Goal: Task Accomplishment & Management: Manage account settings

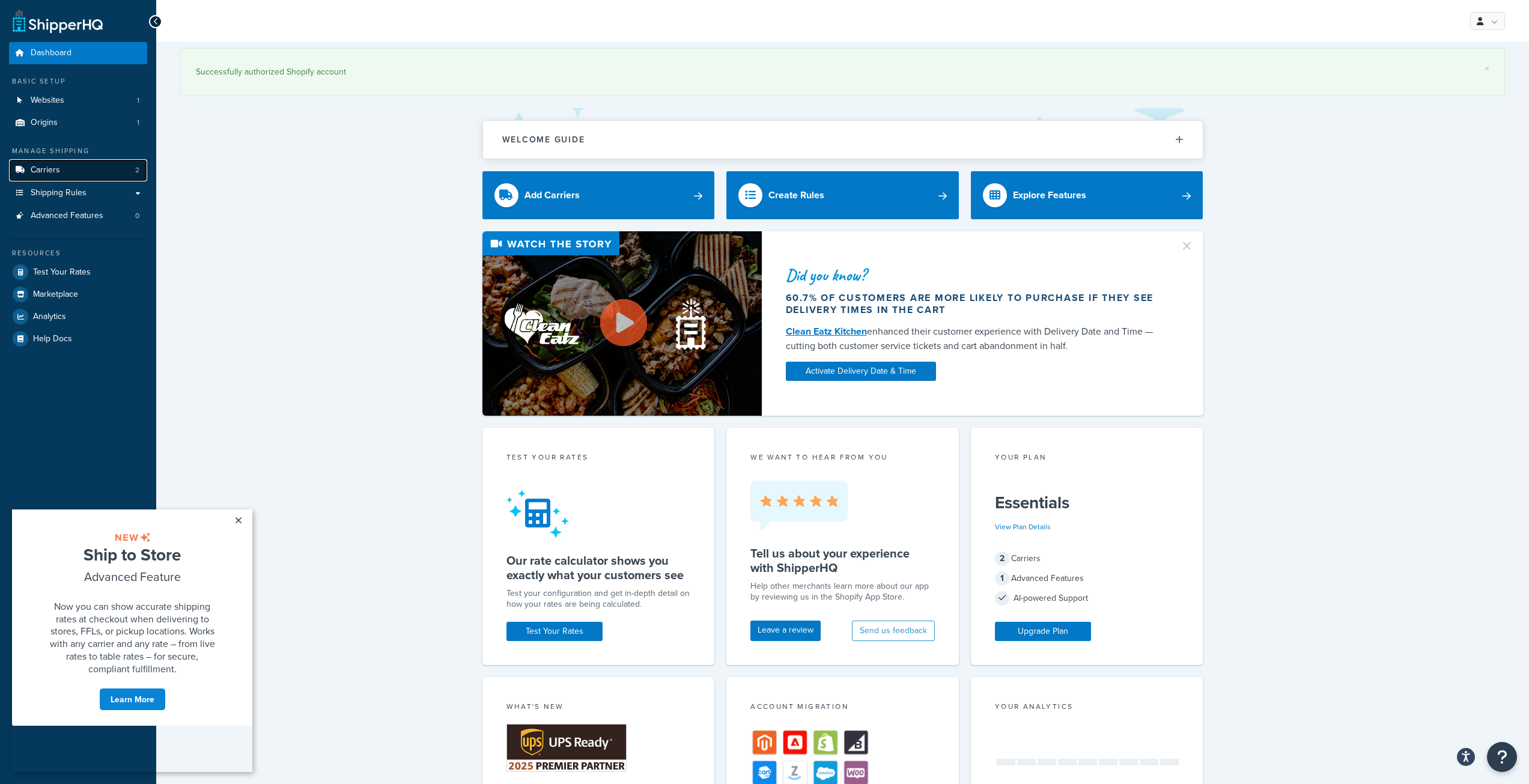
click at [51, 165] on span "Carriers" at bounding box center [45, 170] width 30 height 10
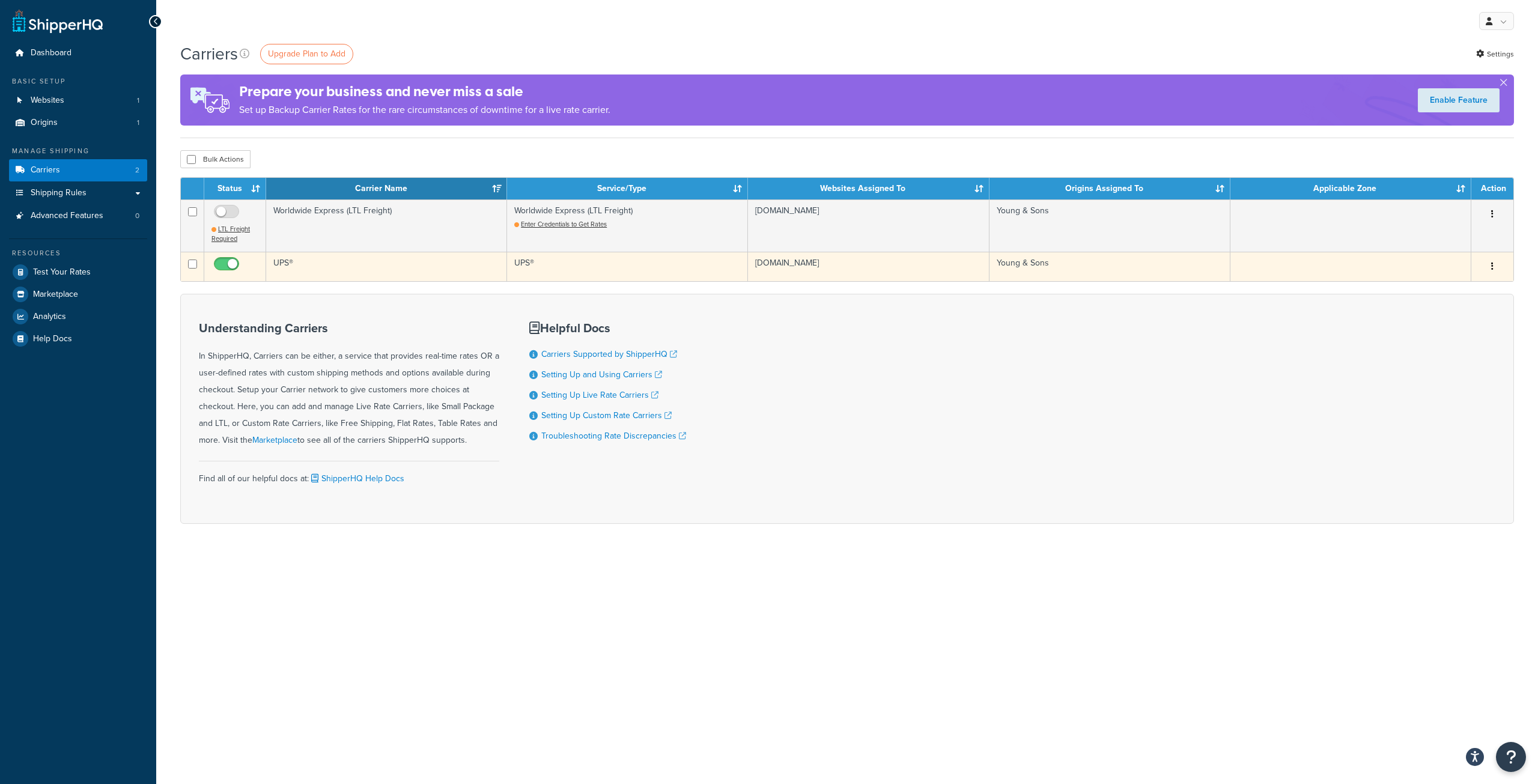
click at [402, 261] on td "UPS®" at bounding box center [386, 266] width 241 height 30
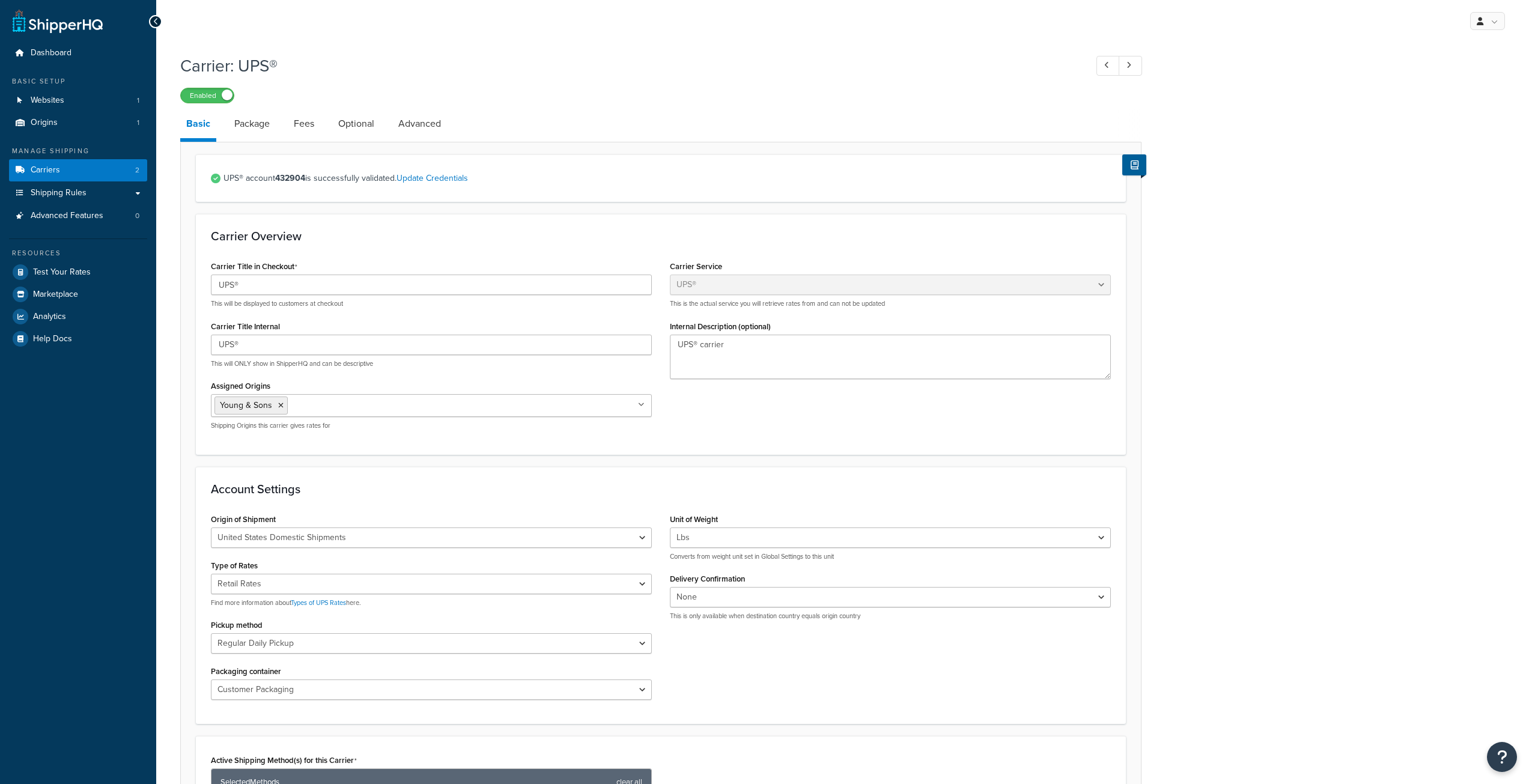
select select "ups"
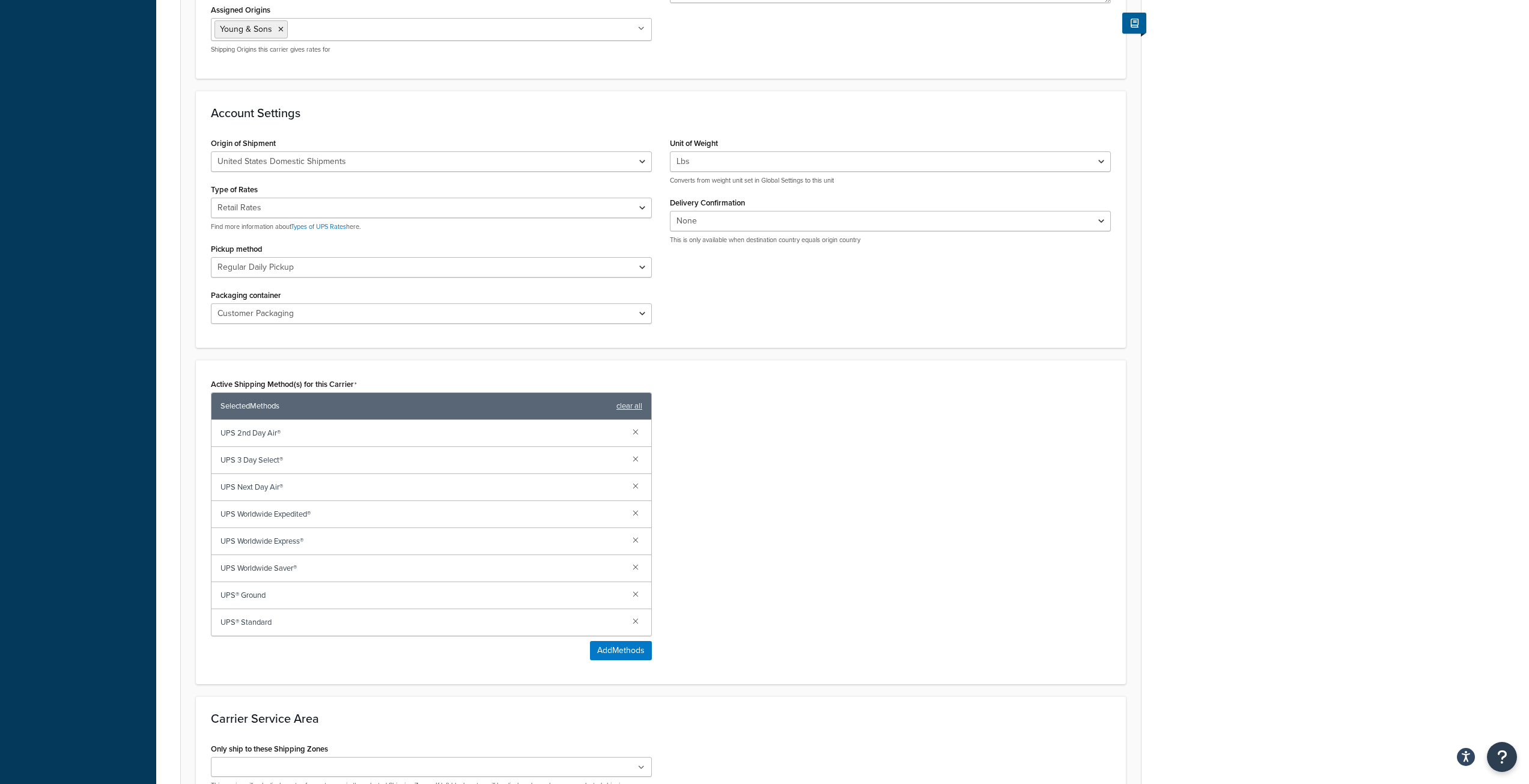
scroll to position [285, 0]
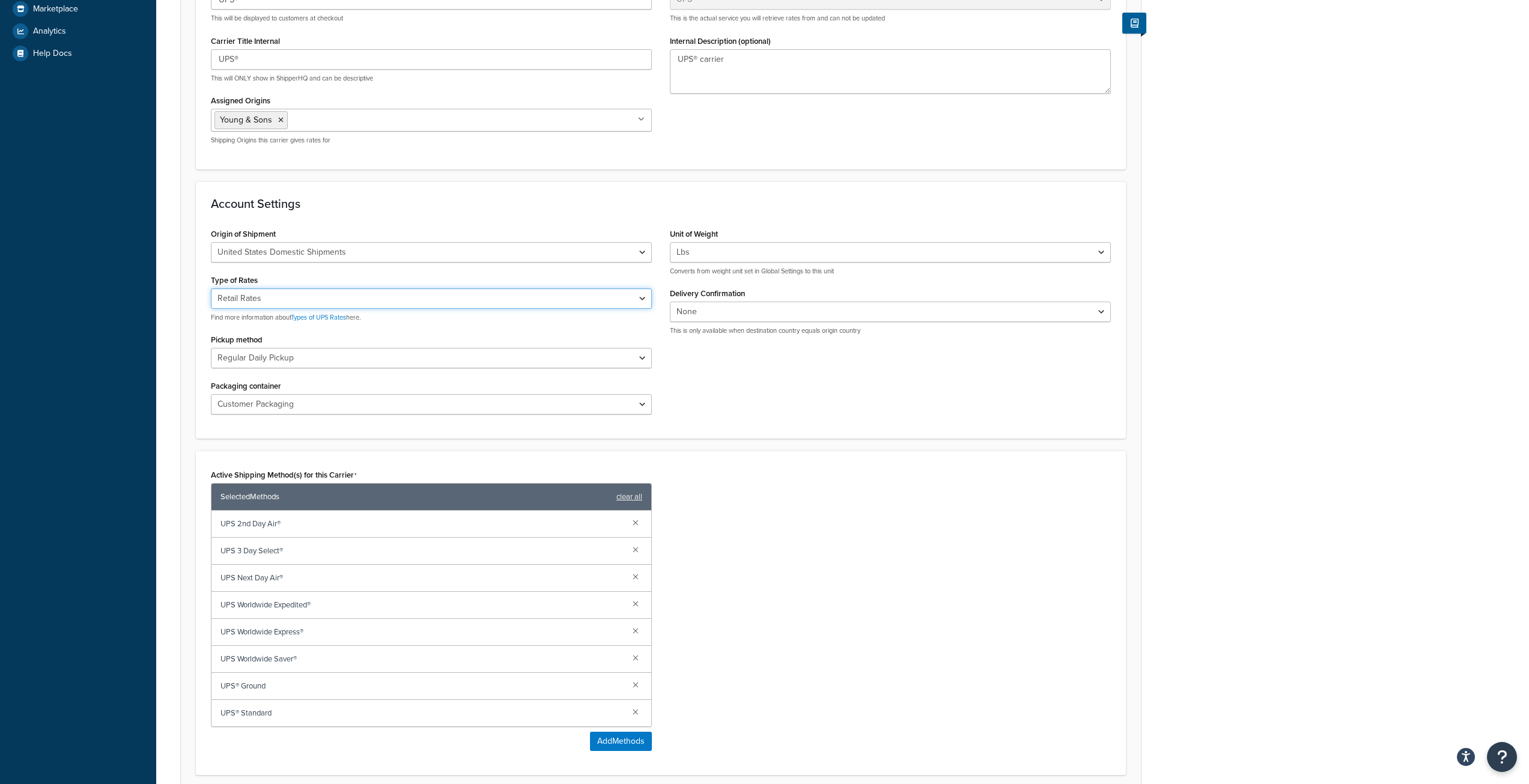
click at [644, 299] on select "Negotiated Rates (Rates Associated with Shipper Number) Daily Rates Retail Rate…" at bounding box center [432, 298] width 441 height 20
select select "00"
click at [211, 288] on select "Negotiated Rates (Rates Associated with Shipper Number) Daily Rates Retail Rate…" at bounding box center [432, 298] width 441 height 20
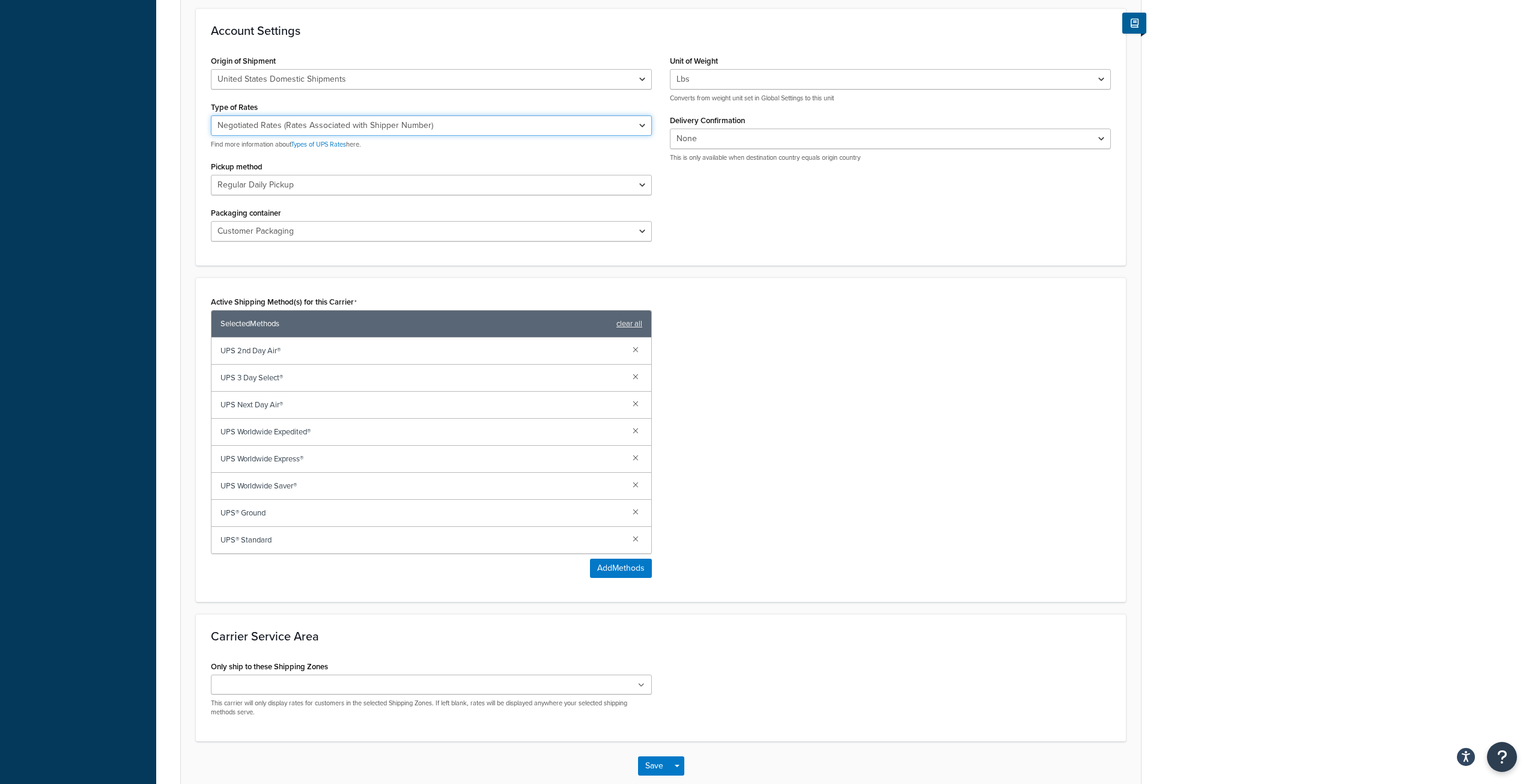
scroll to position [526, 0]
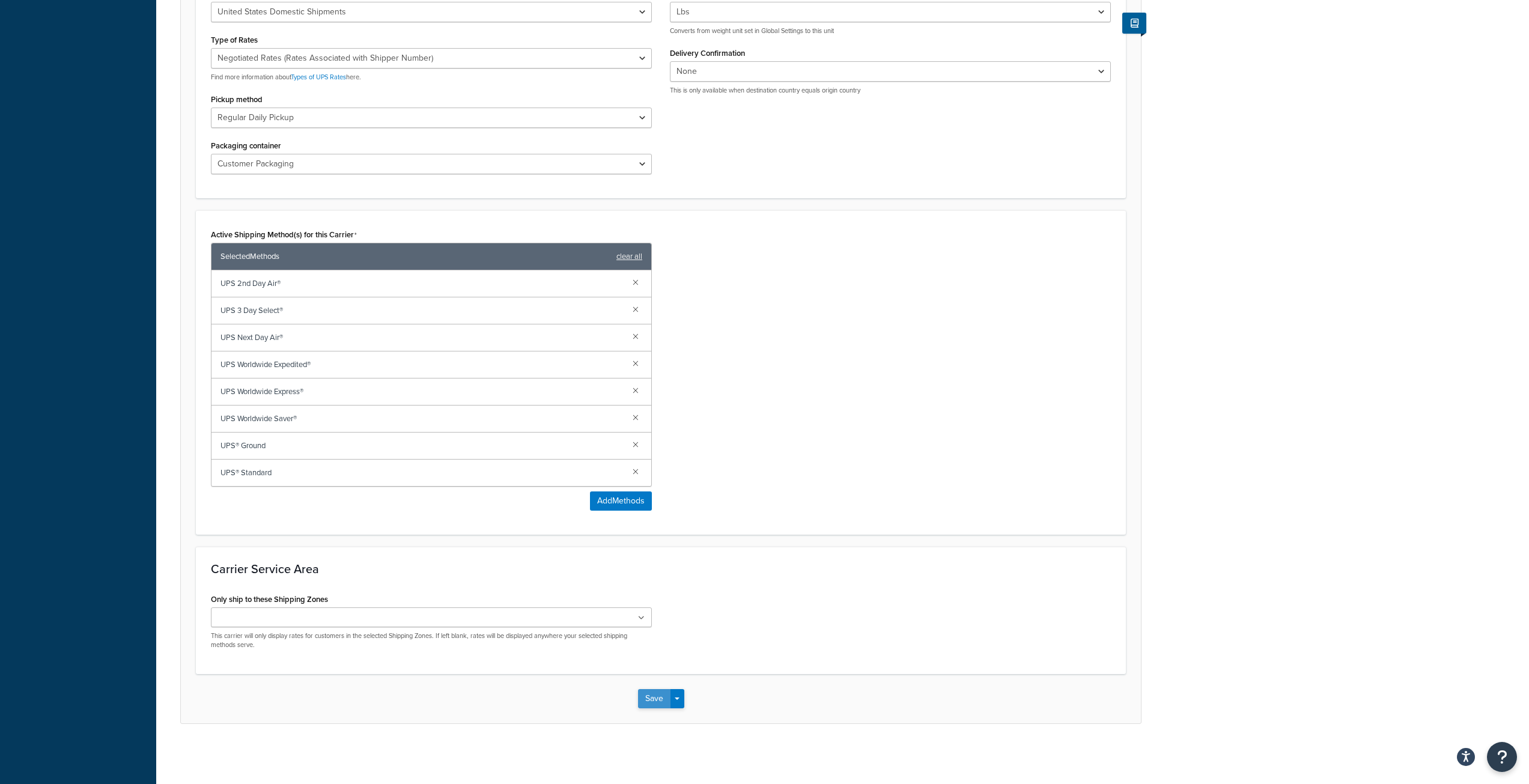
click at [655, 703] on button "Save" at bounding box center [654, 699] width 32 height 19
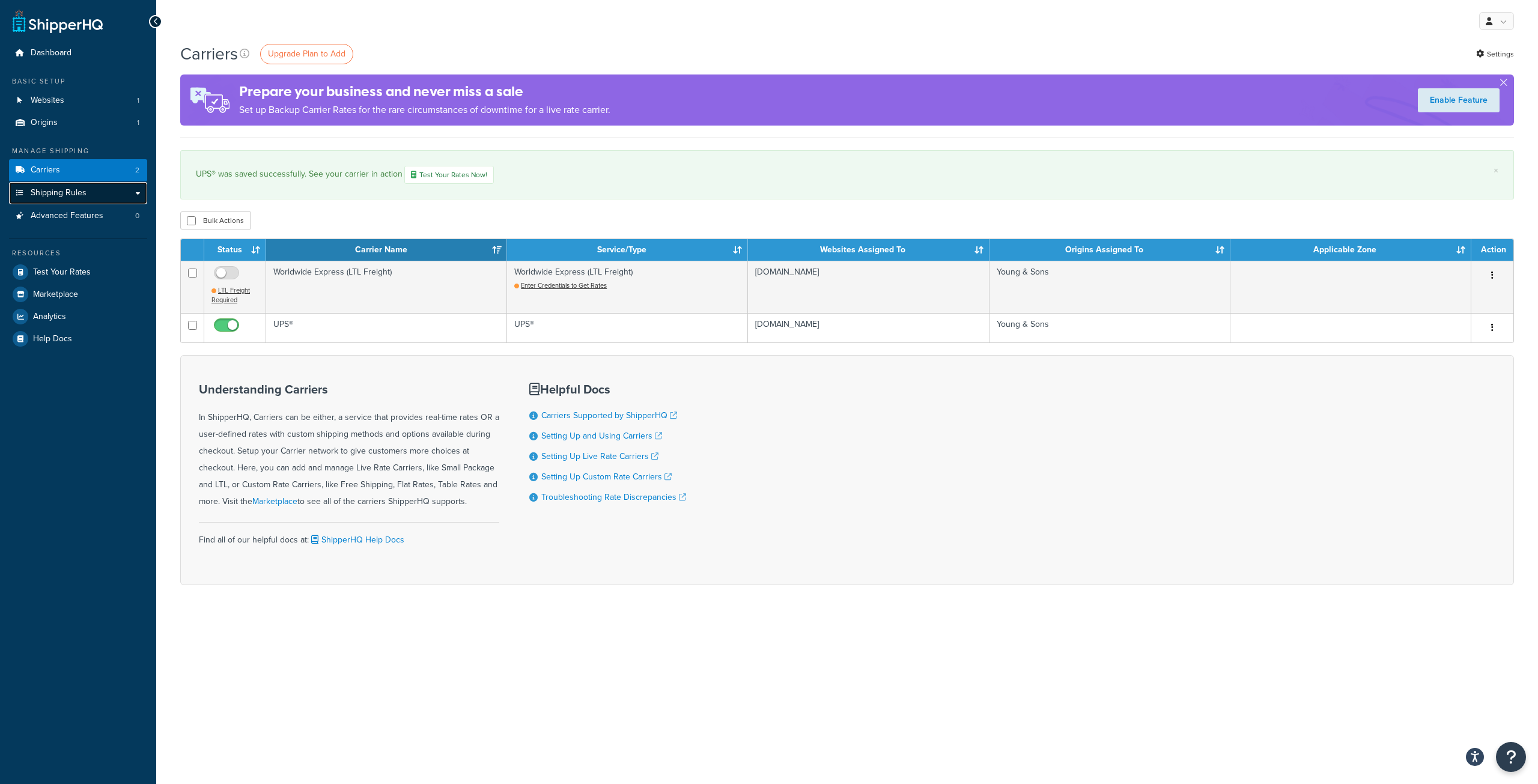
click at [85, 197] on span "Shipping Rules" at bounding box center [58, 192] width 56 height 10
